Goal: Information Seeking & Learning: Learn about a topic

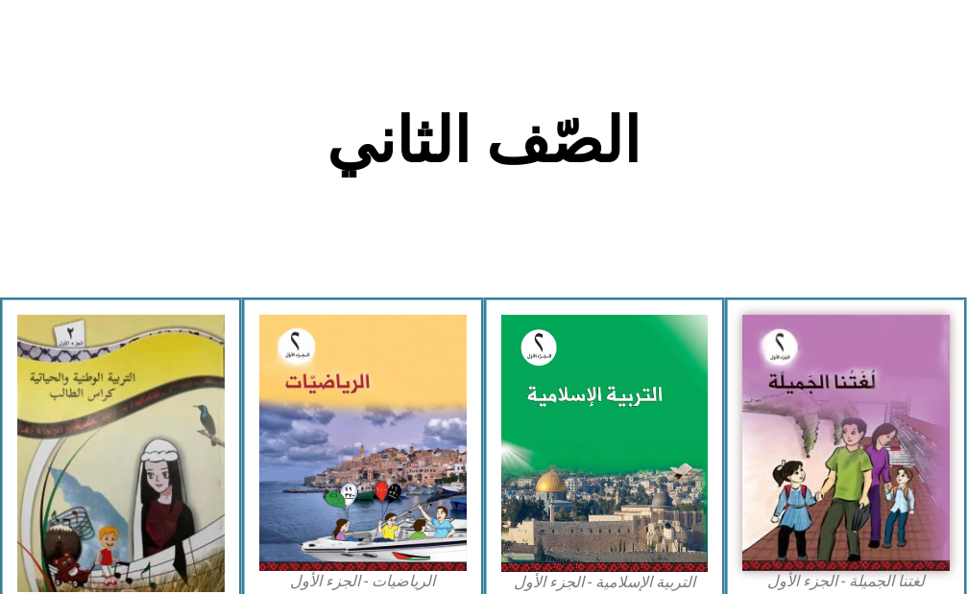
scroll to position [384, 0]
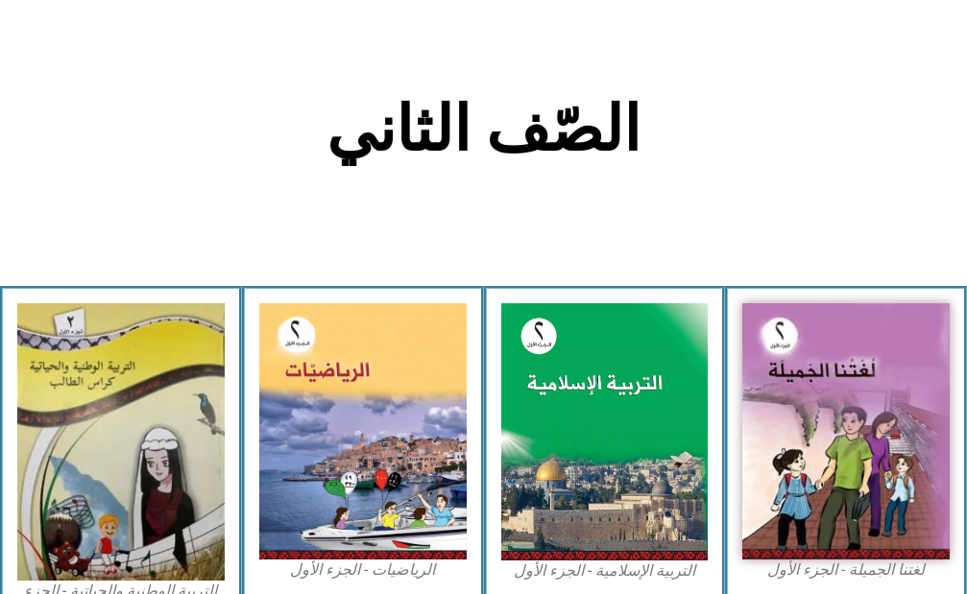
click at [962, 540] on div "لغتنا الجميلة - الجزء الأول​" at bounding box center [846, 463] width 242 height 355
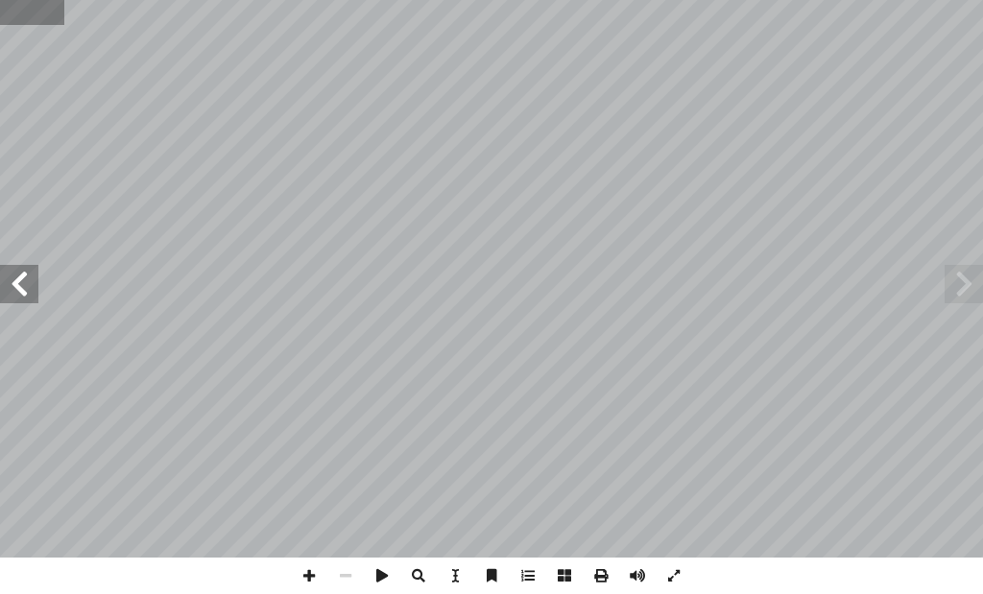
click at [12, 12] on input "text" at bounding box center [32, 12] width 64 height 25
click at [42, 8] on input "text" at bounding box center [32, 12] width 64 height 25
type input "**"
click at [14, 279] on span at bounding box center [19, 284] width 38 height 38
click at [0, 275] on span at bounding box center [19, 284] width 38 height 38
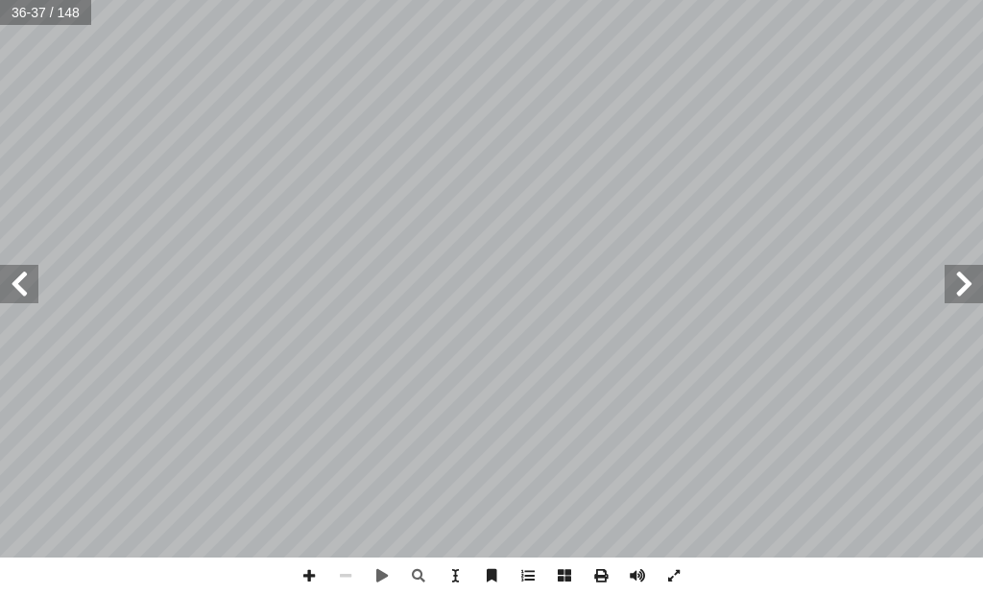
click at [15, 289] on span at bounding box center [19, 284] width 38 height 38
click at [16, 296] on span at bounding box center [19, 284] width 38 height 38
click at [15, 280] on span at bounding box center [19, 284] width 38 height 38
click at [676, 575] on span at bounding box center [674, 576] width 36 height 36
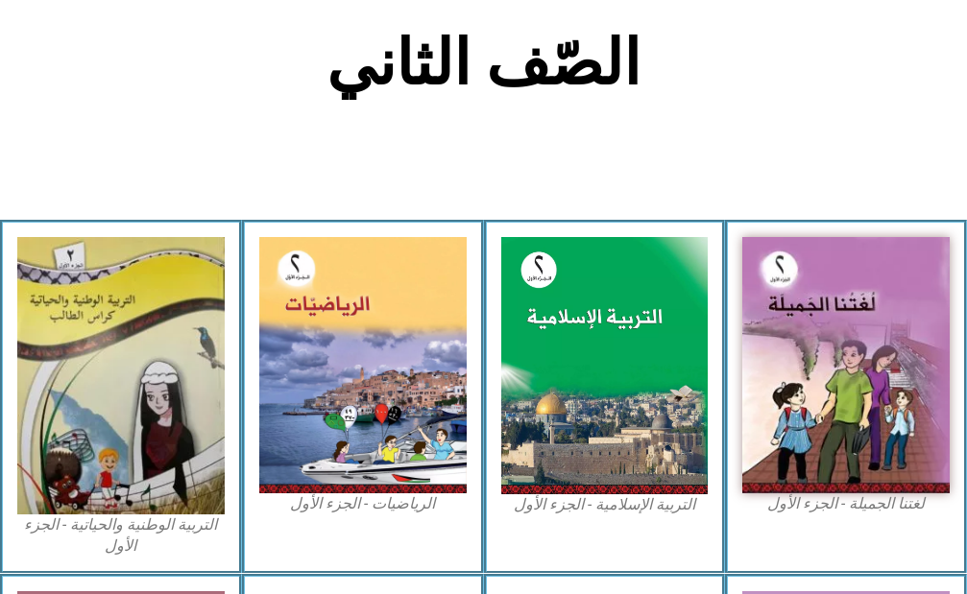
scroll to position [480, 0]
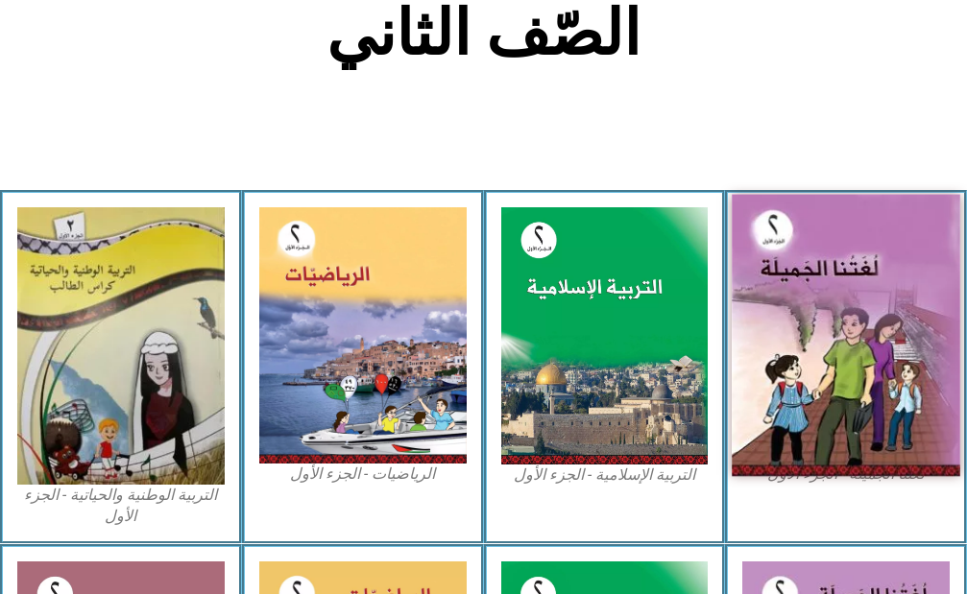
click at [793, 280] on img at bounding box center [846, 335] width 228 height 282
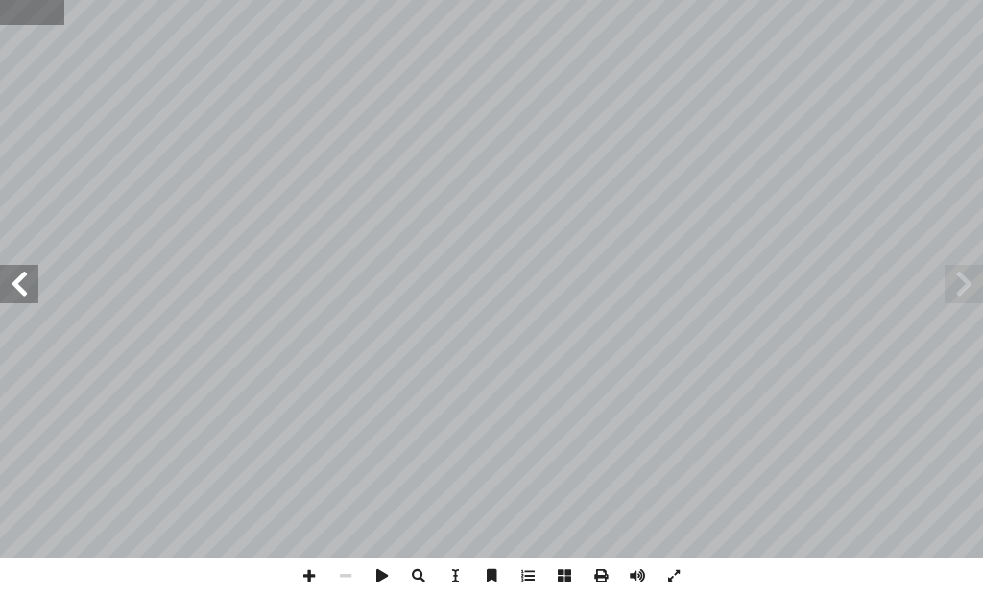
click at [33, 5] on input "text" at bounding box center [32, 12] width 64 height 25
type input "**"
click at [36, 280] on span at bounding box center [19, 284] width 38 height 38
click at [665, 581] on span at bounding box center [674, 576] width 36 height 36
